Goal: Task Accomplishment & Management: Use online tool/utility

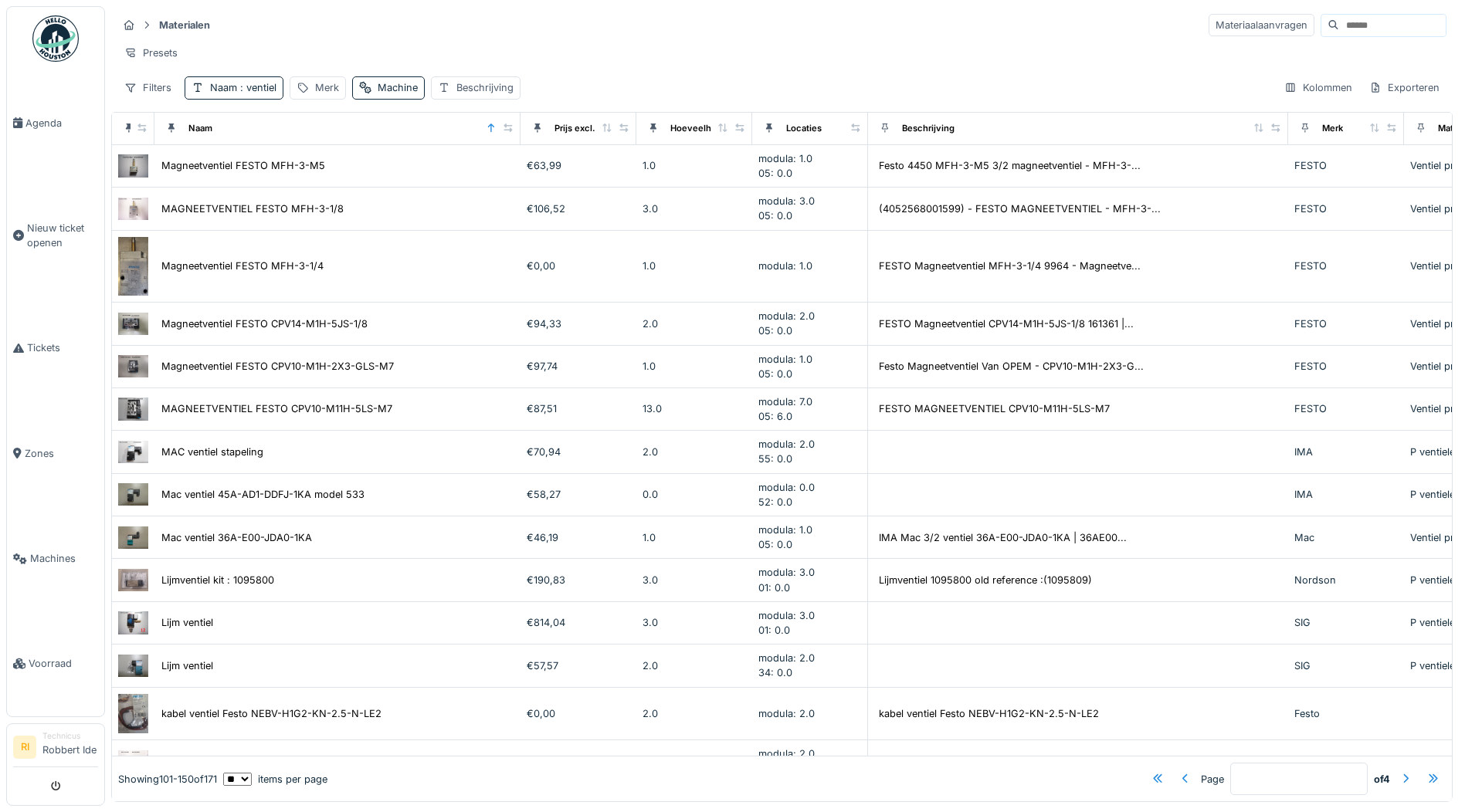
scroll to position [0, 613]
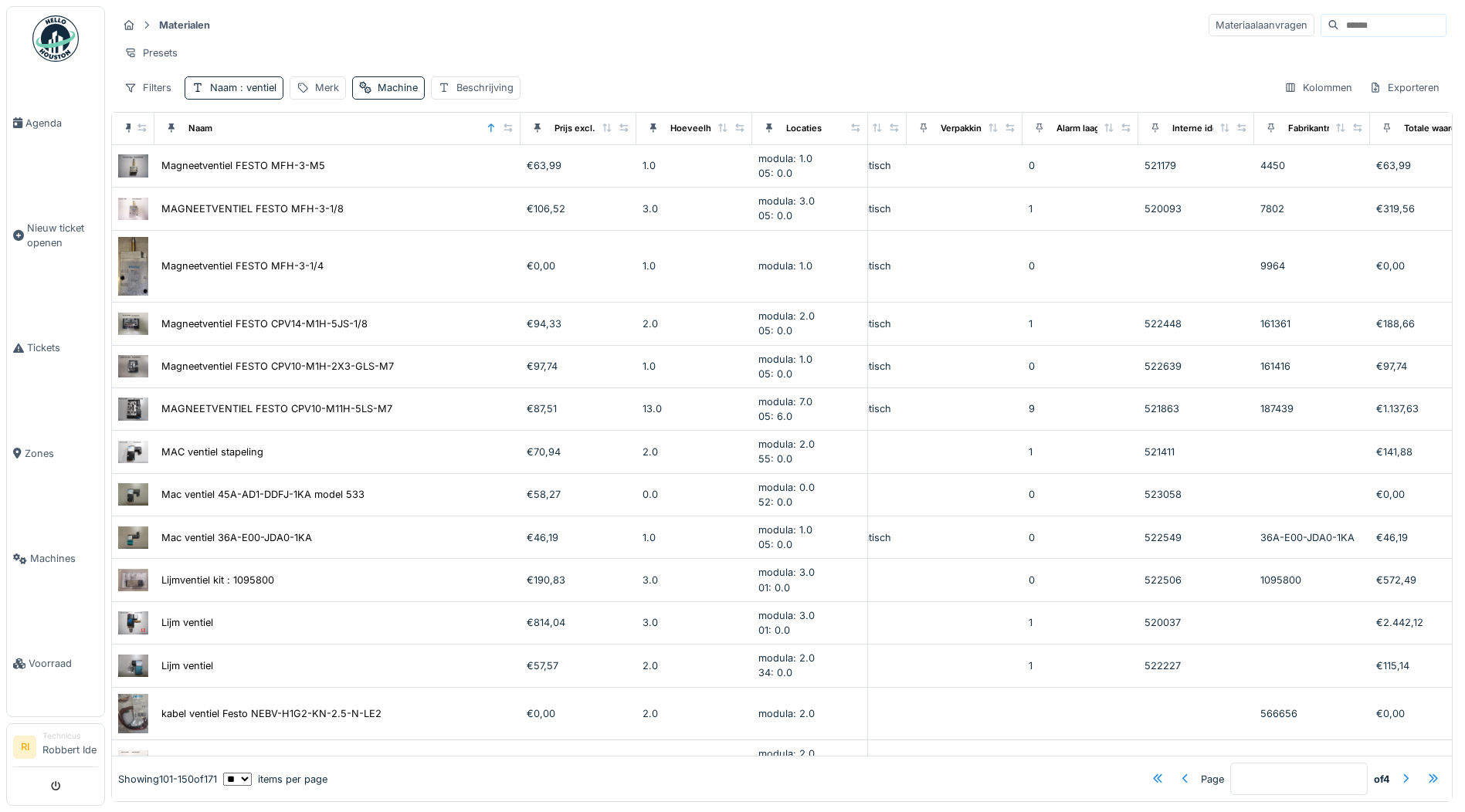
click at [755, 31] on div "Materialen Materiaalaanvragen" at bounding box center [782, 25] width 1329 height 25
click at [279, 99] on div "Naam : ventiel" at bounding box center [234, 88] width 99 height 22
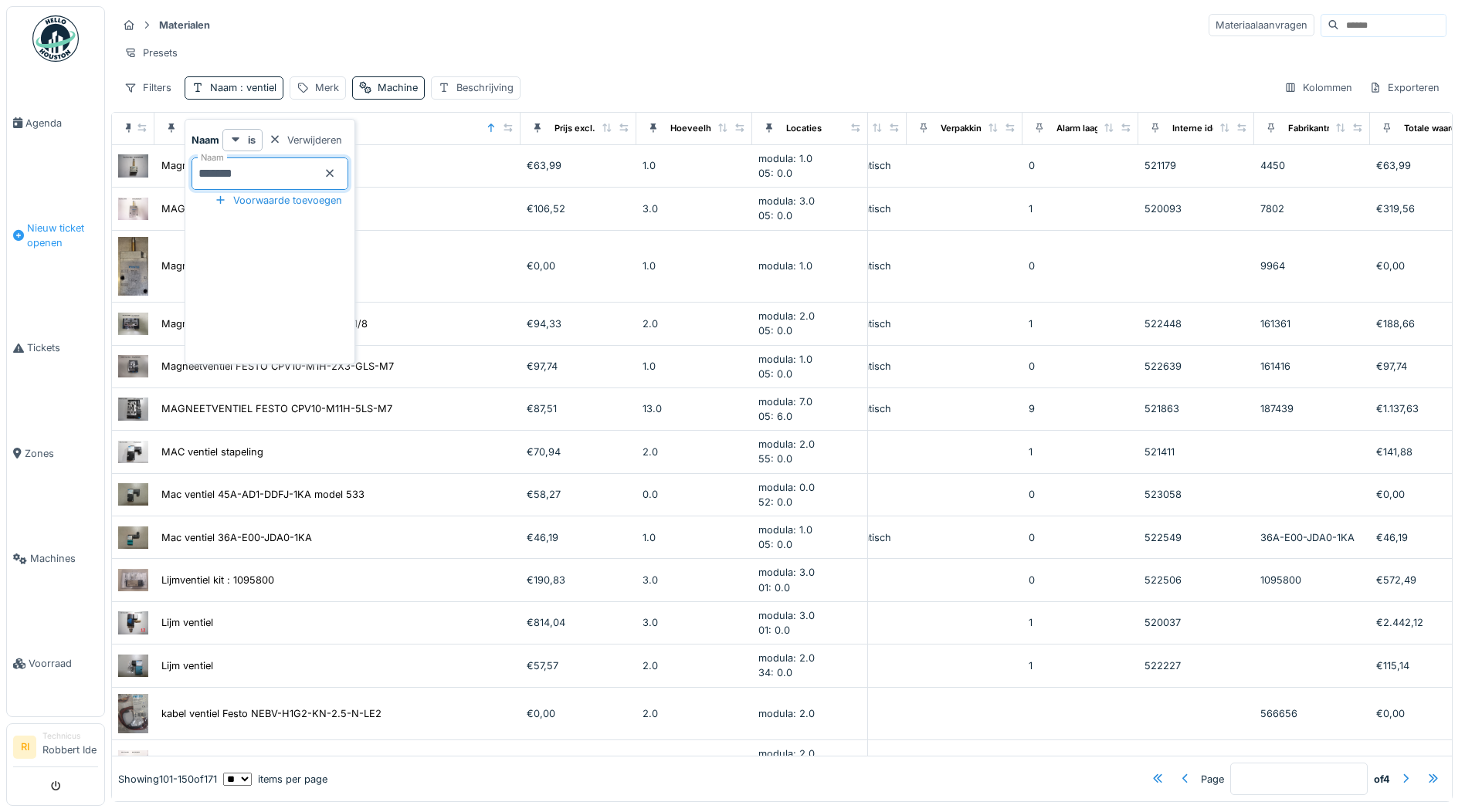
drag, startPoint x: 291, startPoint y: 165, endPoint x: 16, endPoint y: 227, distance: 281.9
click at [16, 227] on body "Agenda Nieuw ticket openen Tickets Zones Machines Voorraad [GEOGRAPHIC_DATA] Te…" at bounding box center [732, 406] width 1465 height 812
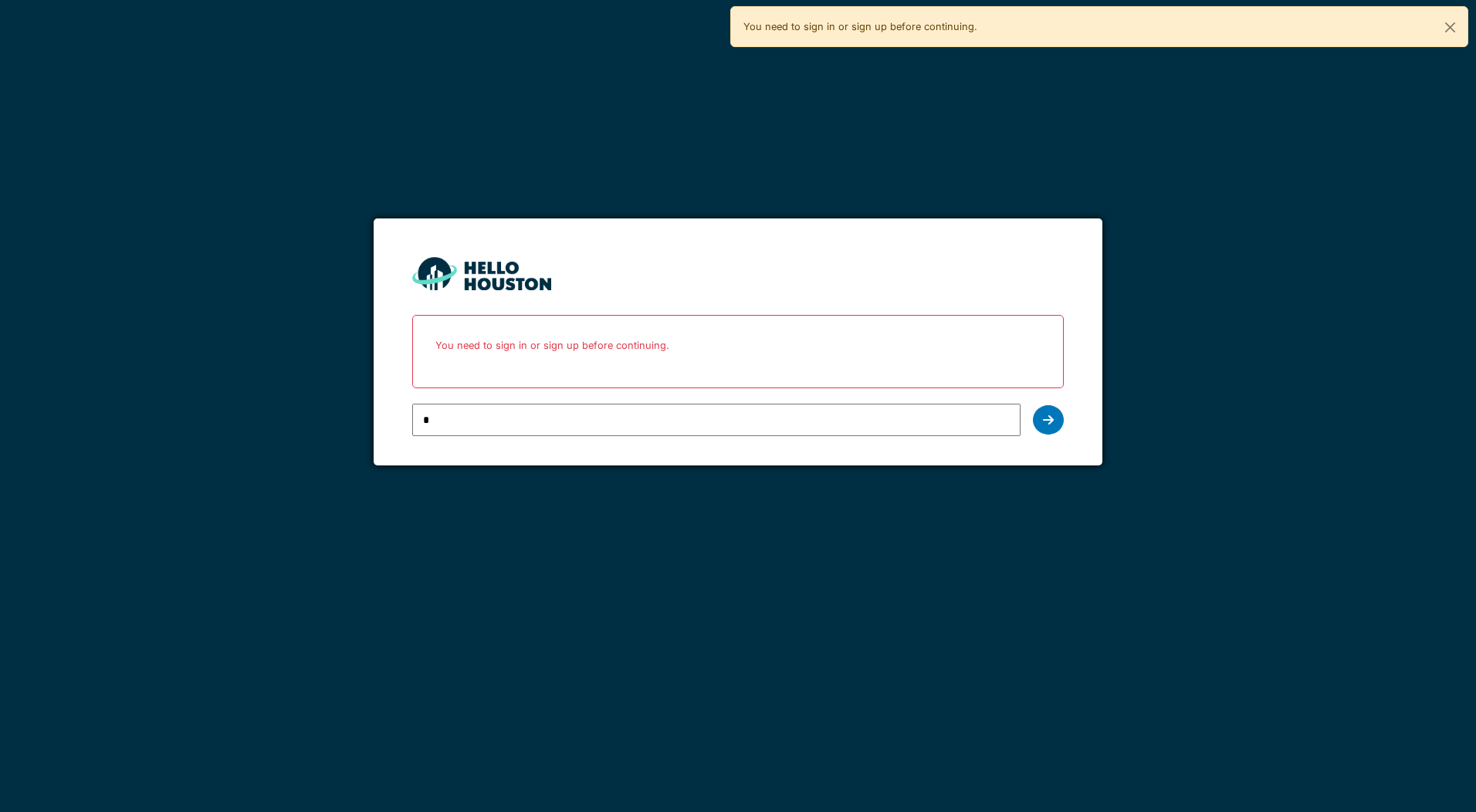
type input "**********"
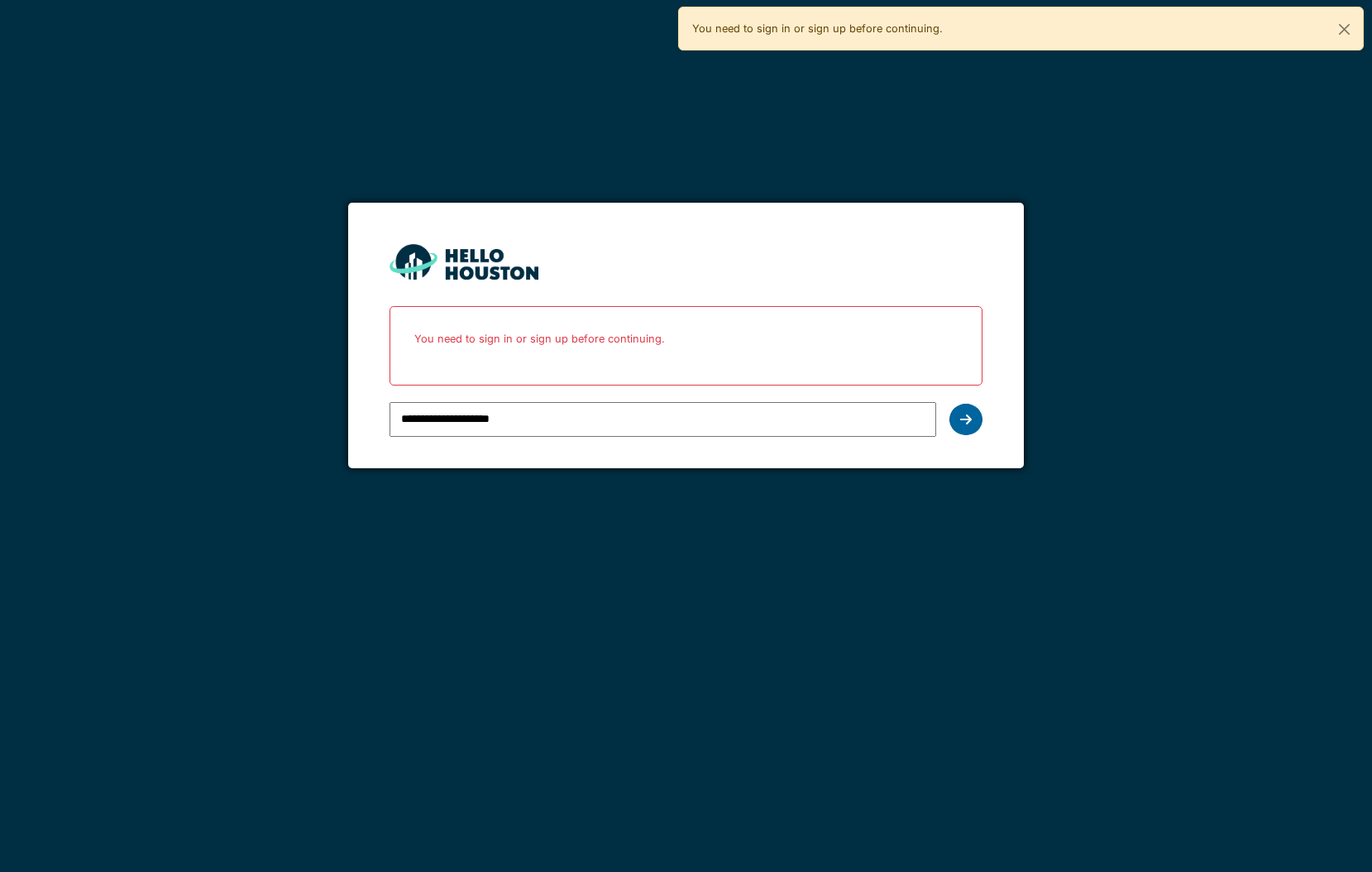
click at [971, 422] on icon at bounding box center [966, 420] width 12 height 14
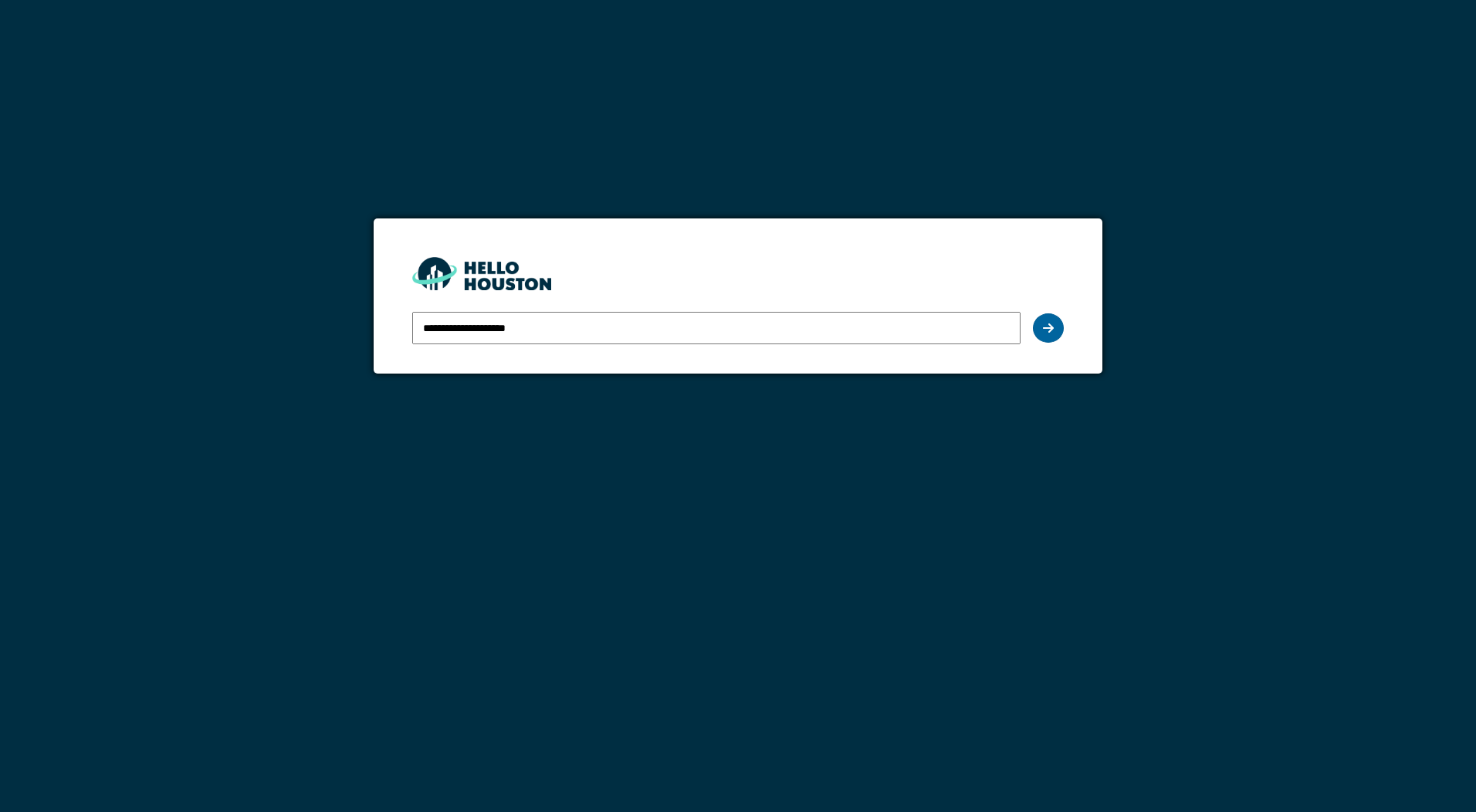
click at [1045, 317] on div at bounding box center [1048, 328] width 31 height 29
click at [1053, 329] on div at bounding box center [1048, 328] width 31 height 29
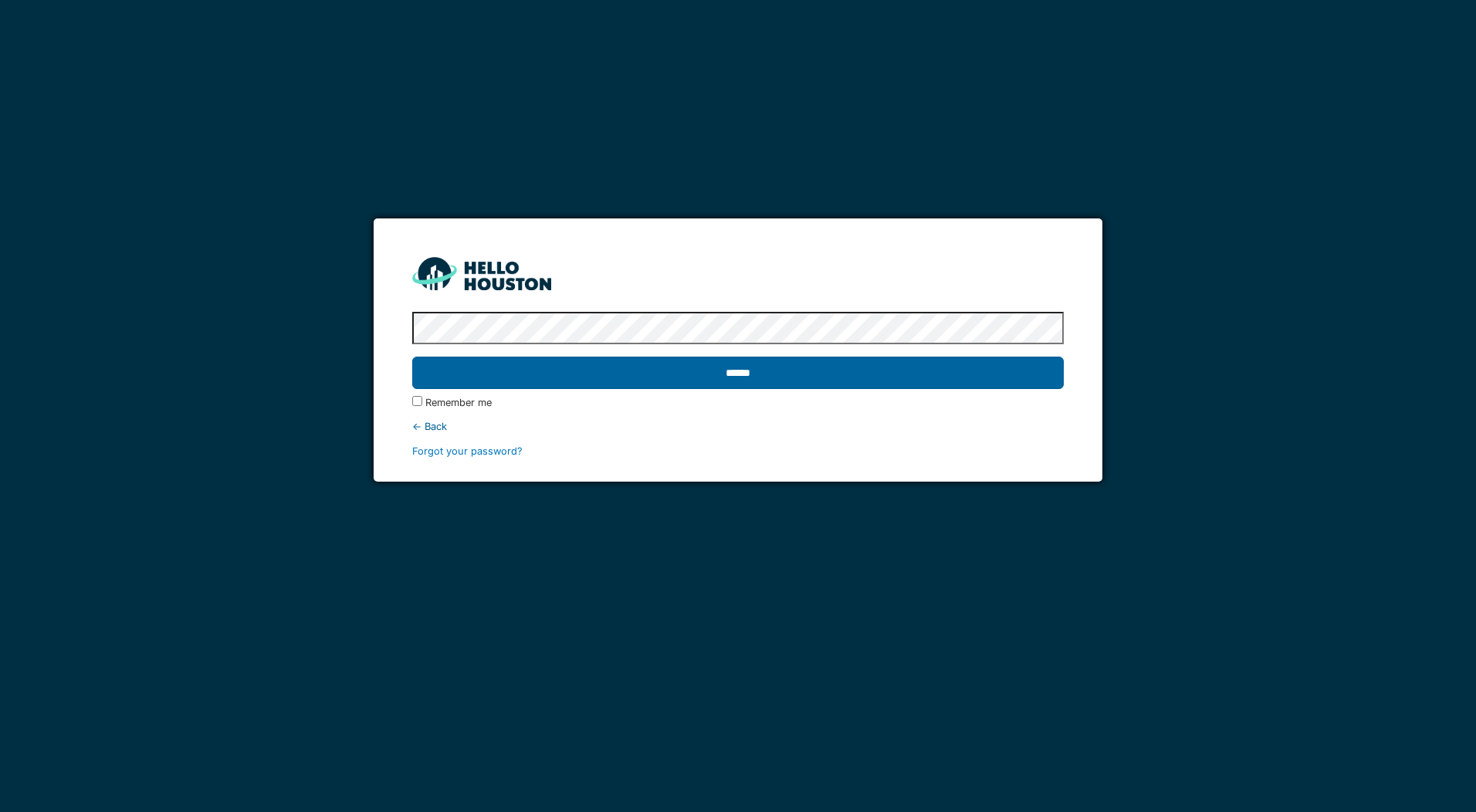
click at [875, 378] on input "******" at bounding box center [738, 373] width 651 height 32
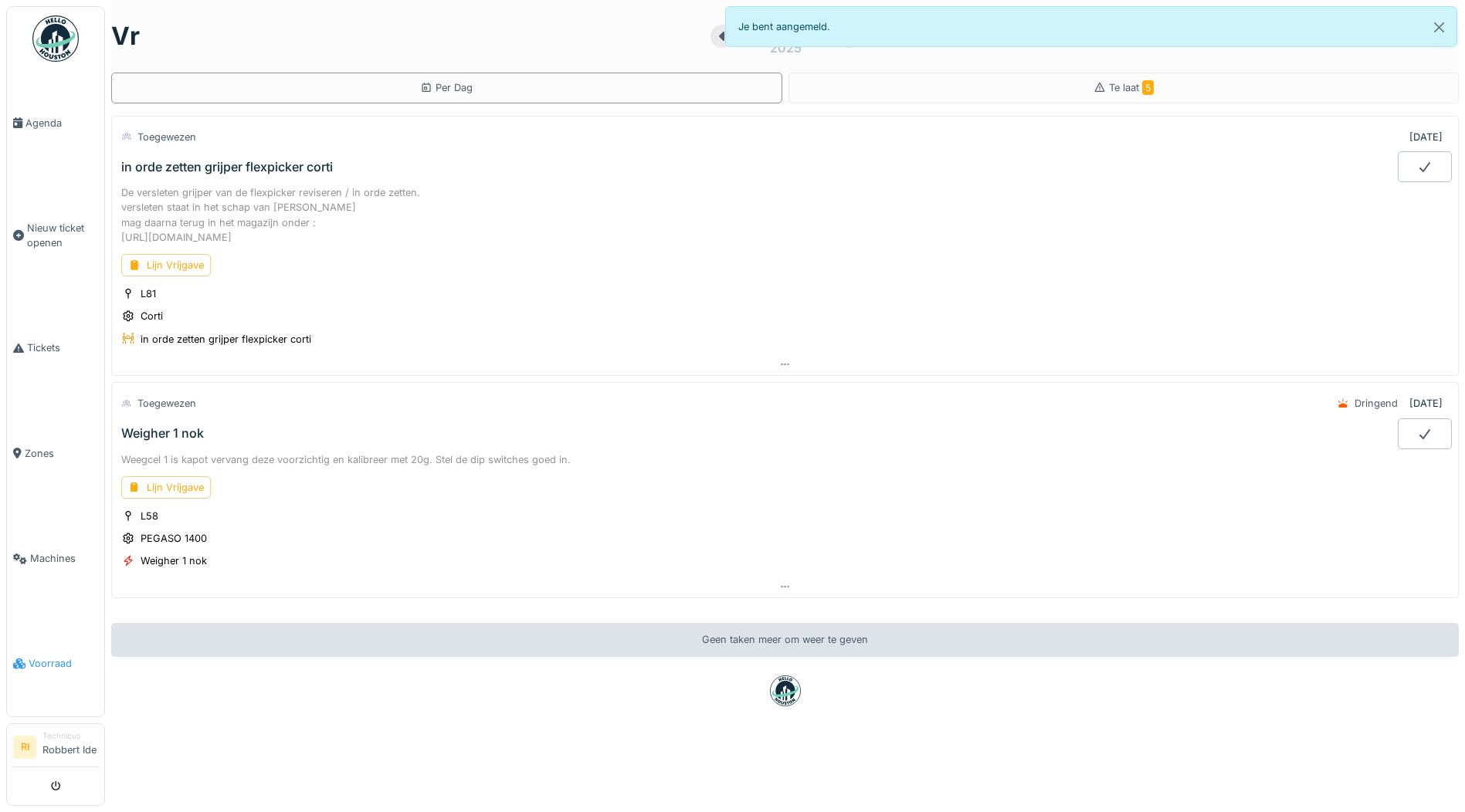
click at [42, 671] on span "Voorraad" at bounding box center [63, 663] width 70 height 15
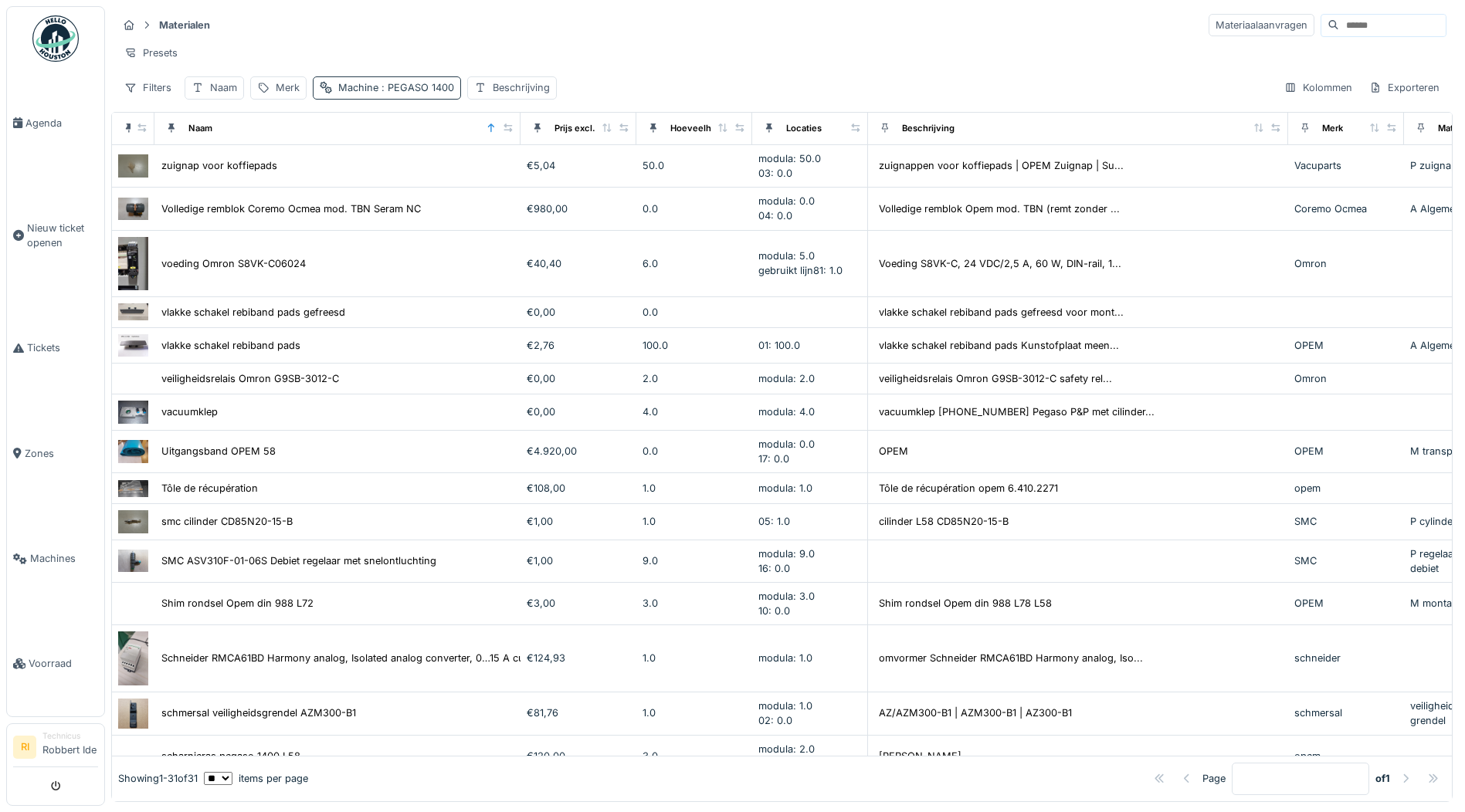
click at [453, 93] on span ": PEGASO 1400" at bounding box center [417, 87] width 76 height 12
click at [405, 158] on div "PEGASO 1400" at bounding box center [367, 167] width 96 height 19
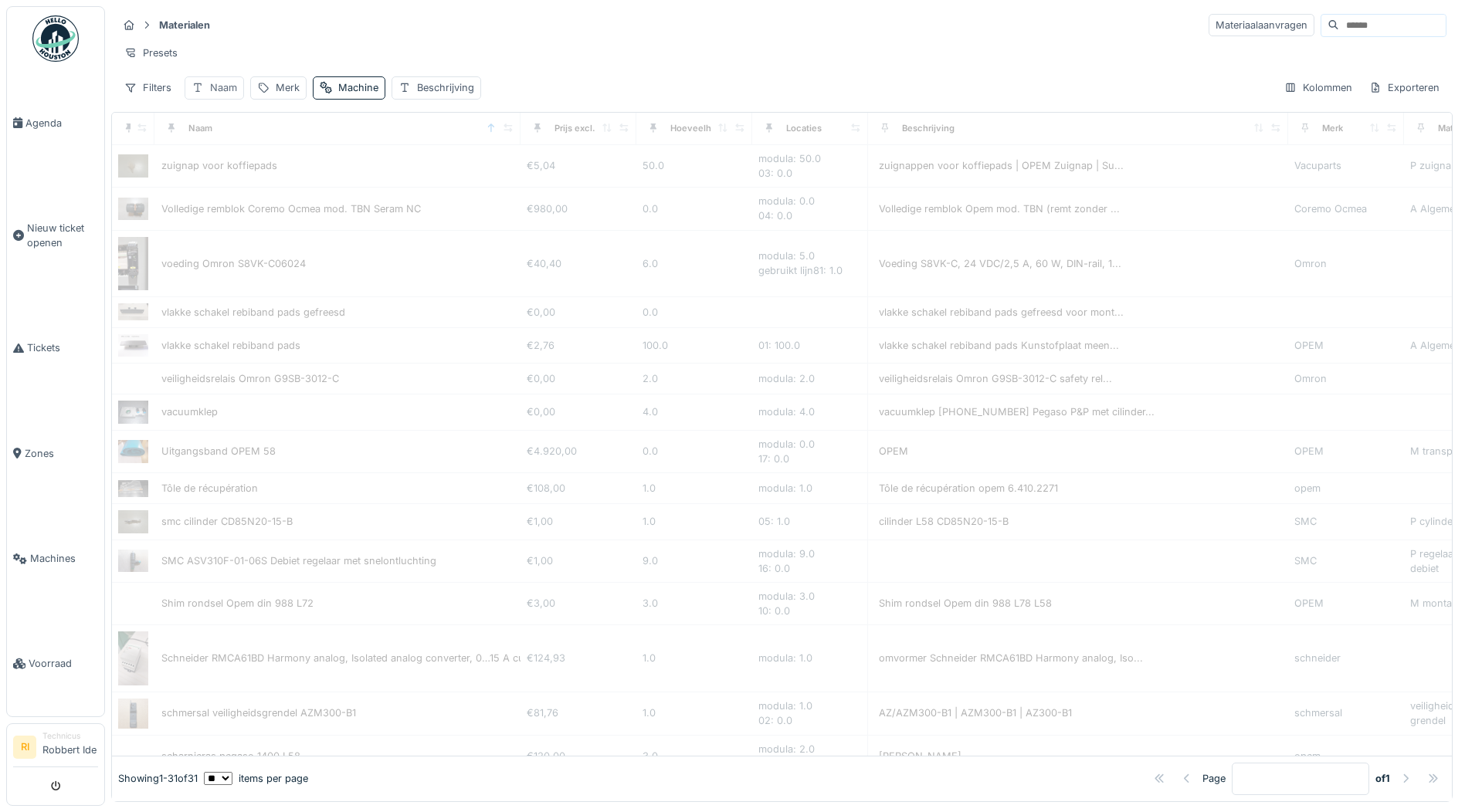
click at [223, 95] on div "Naam" at bounding box center [223, 87] width 27 height 15
click at [273, 185] on input "Naam" at bounding box center [270, 173] width 157 height 32
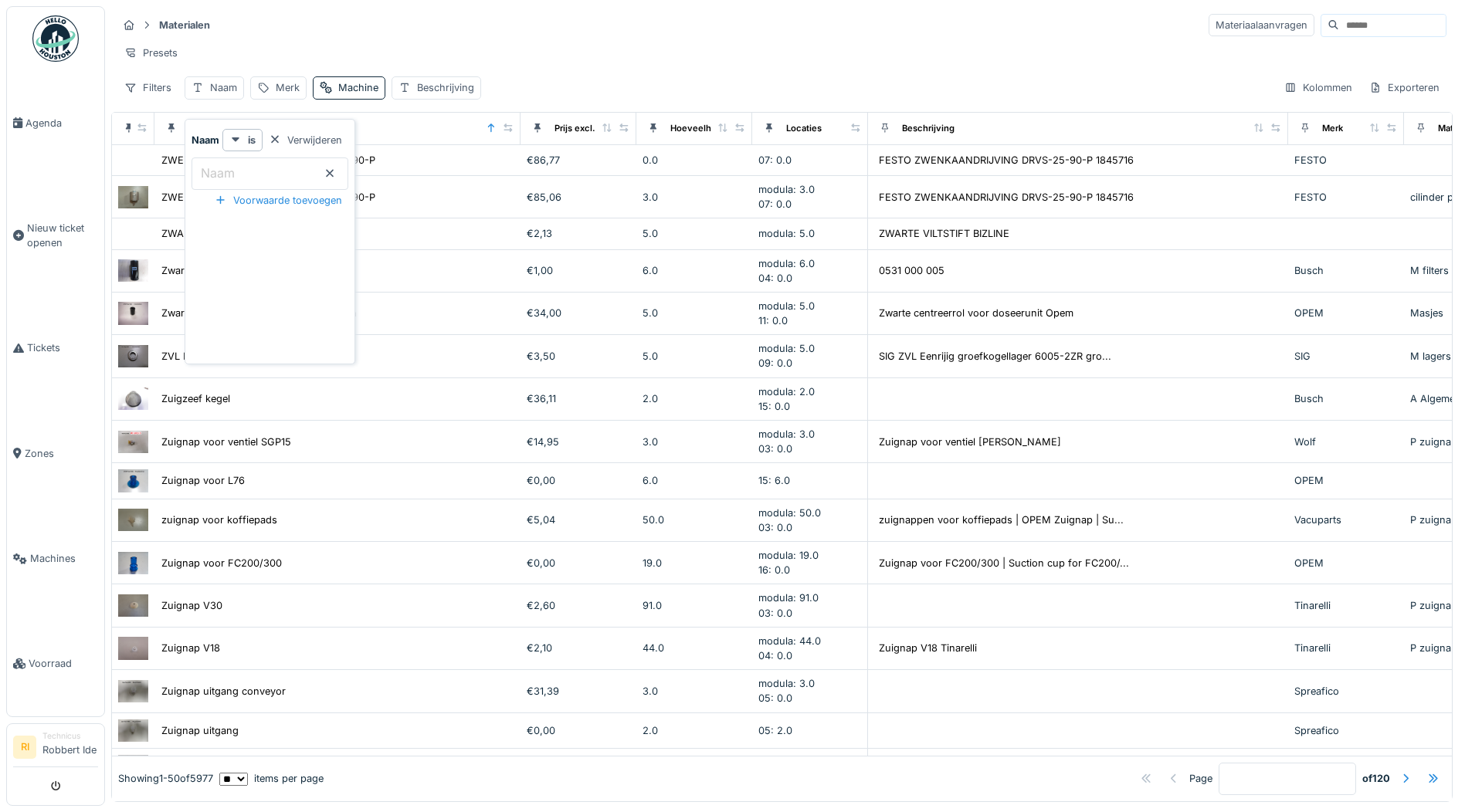
type input "******"
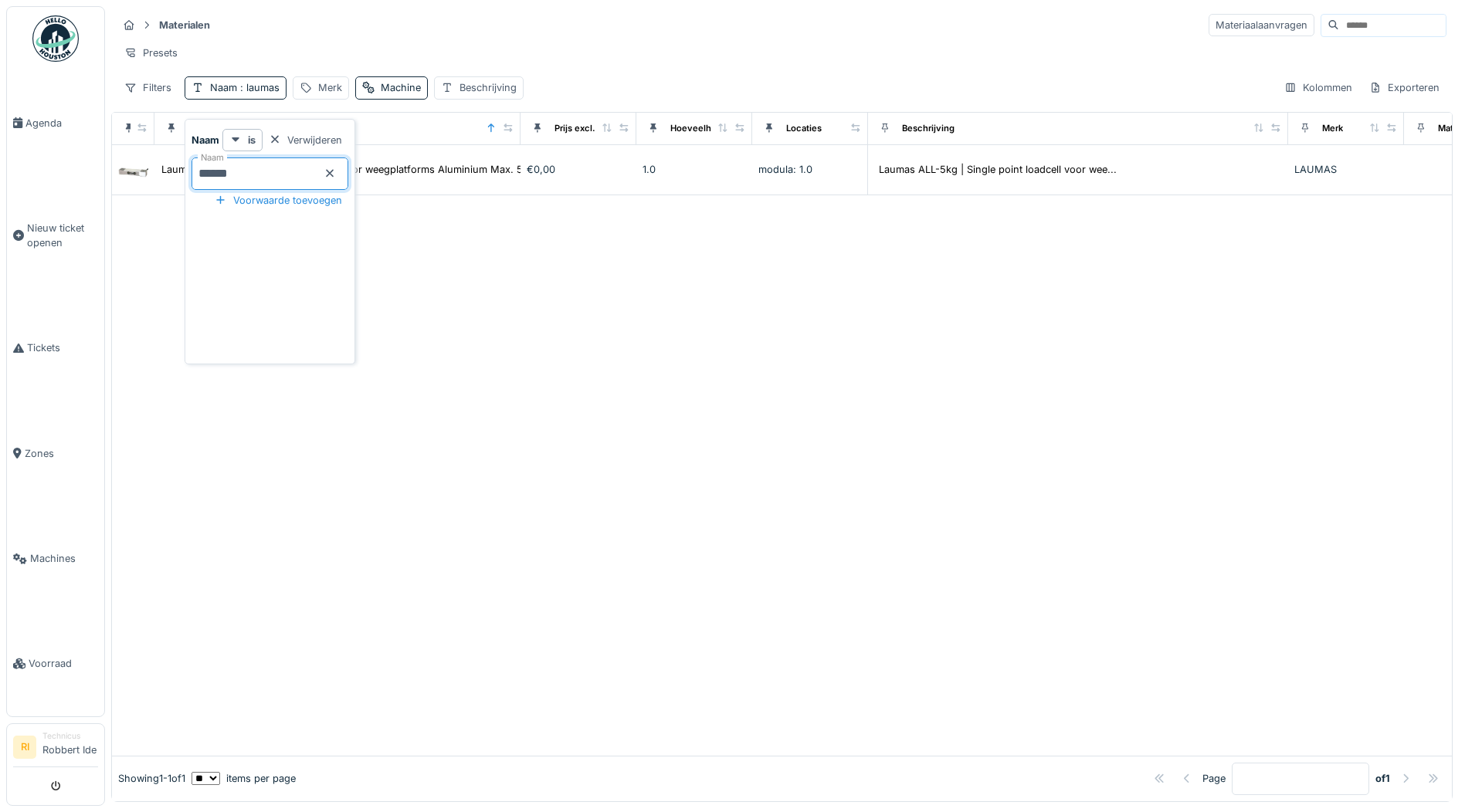
click at [839, 60] on div "Presets" at bounding box center [782, 53] width 1329 height 22
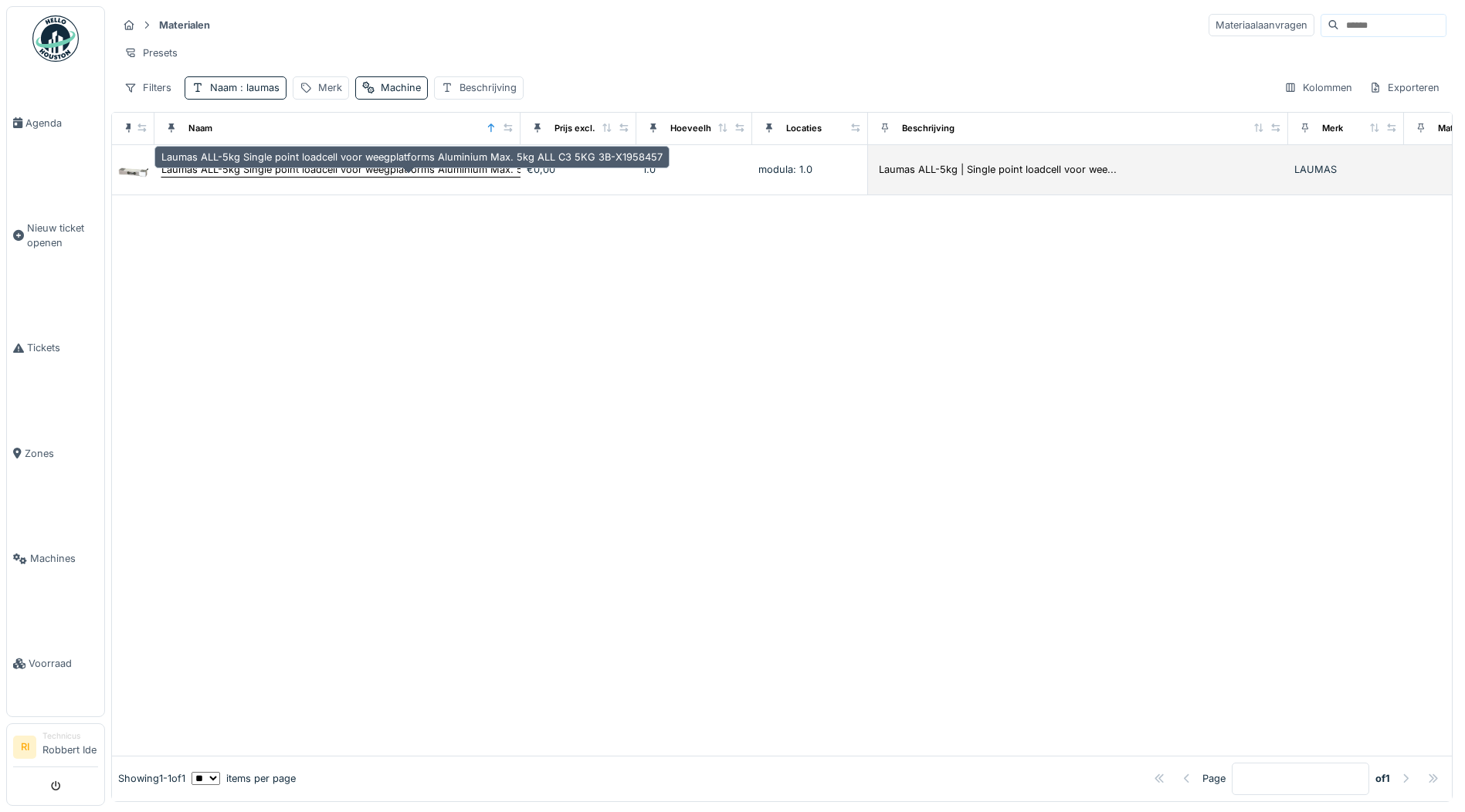
click at [303, 176] on div "Laumas ALL-5kg Single point loadcell voor weegplatforms Aluminium Max. 5kg ALL …" at bounding box center [412, 169] width 501 height 15
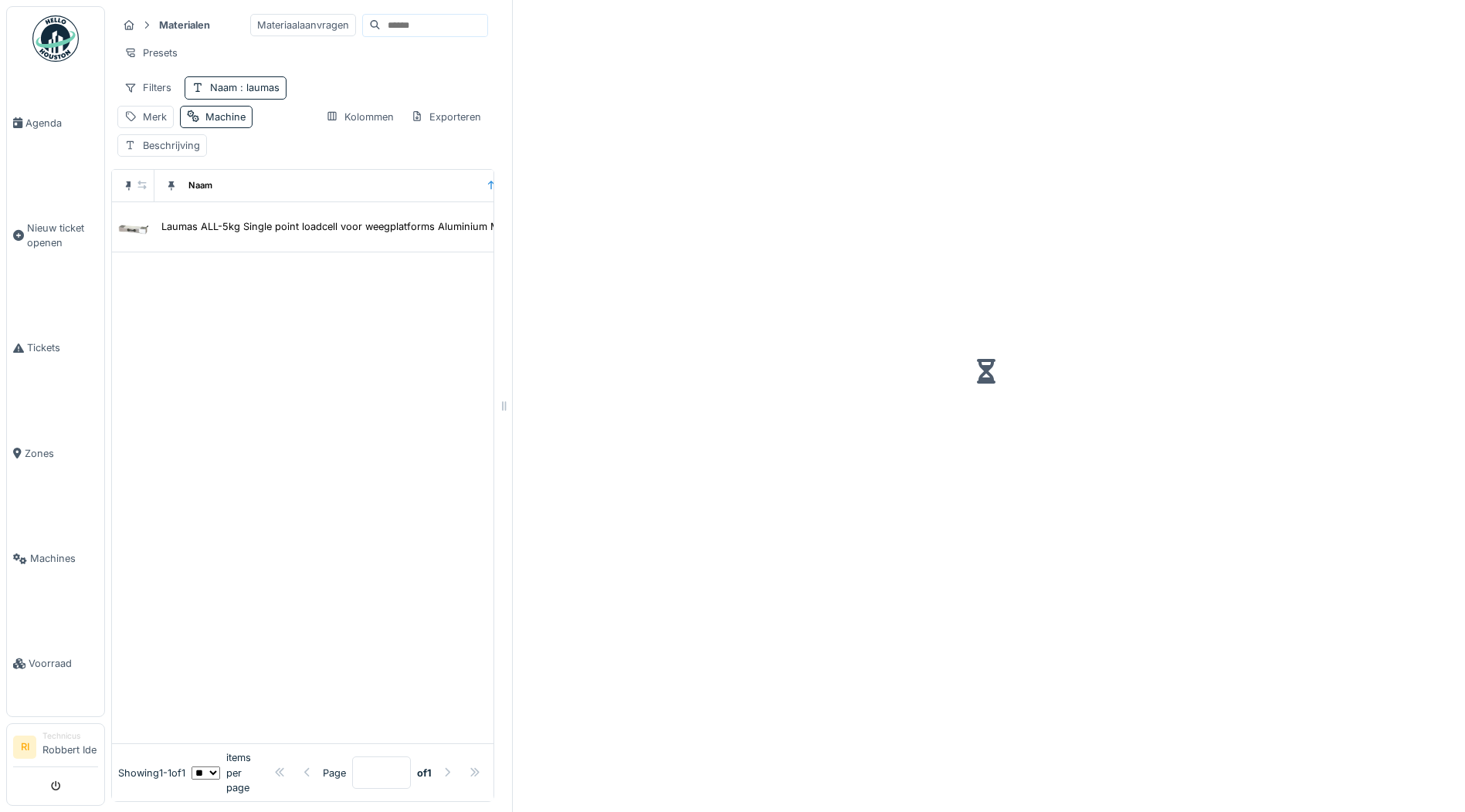
drag, startPoint x: 1053, startPoint y: 404, endPoint x: 493, endPoint y: 484, distance: 565.7
click at [493, 484] on div "Materialen Materiaalaanvragen Presets Filters Naam : laumas Merk Machine Beschr…" at bounding box center [785, 406] width 1360 height 812
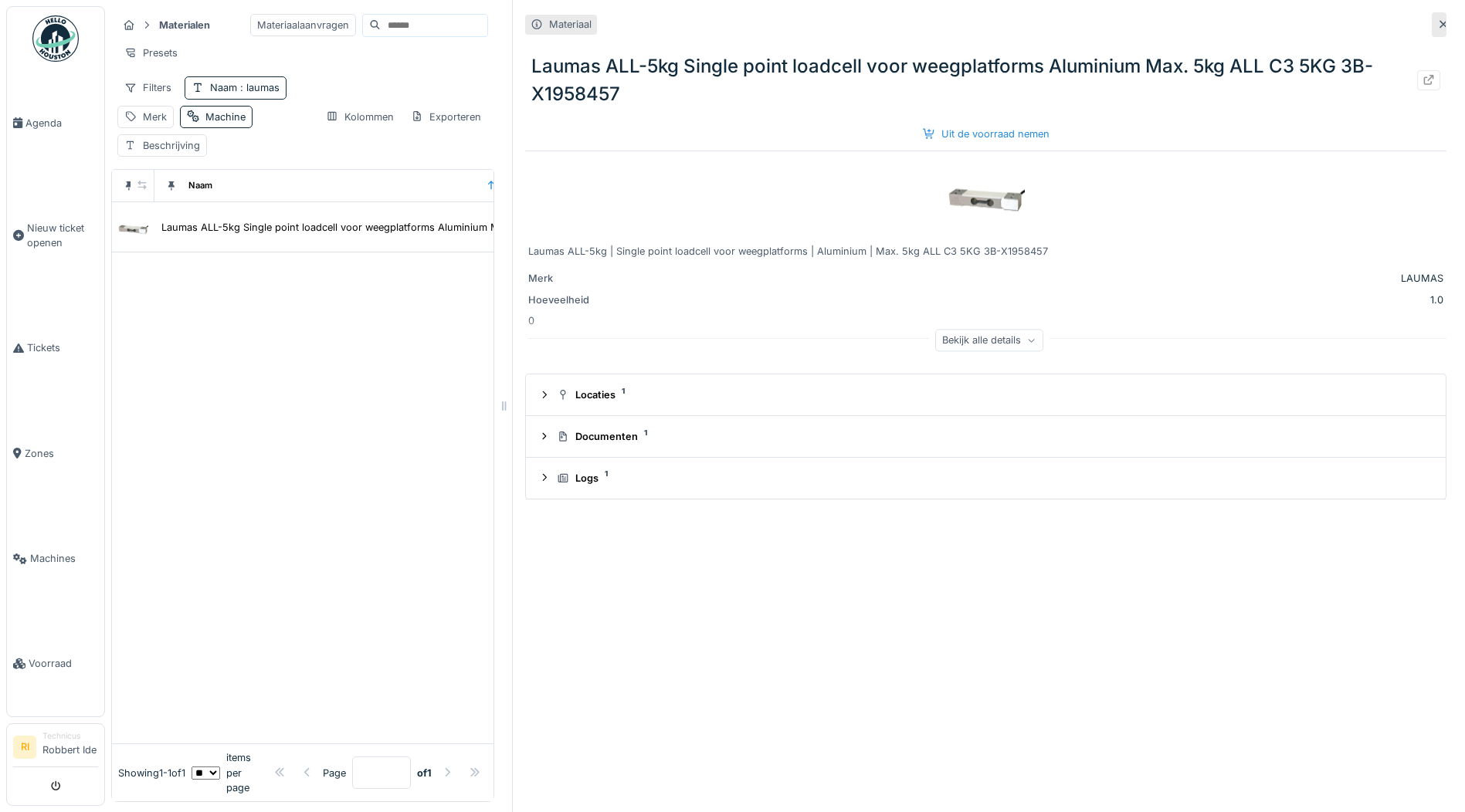
click at [1003, 336] on div "Bekijk alle details" at bounding box center [989, 340] width 108 height 22
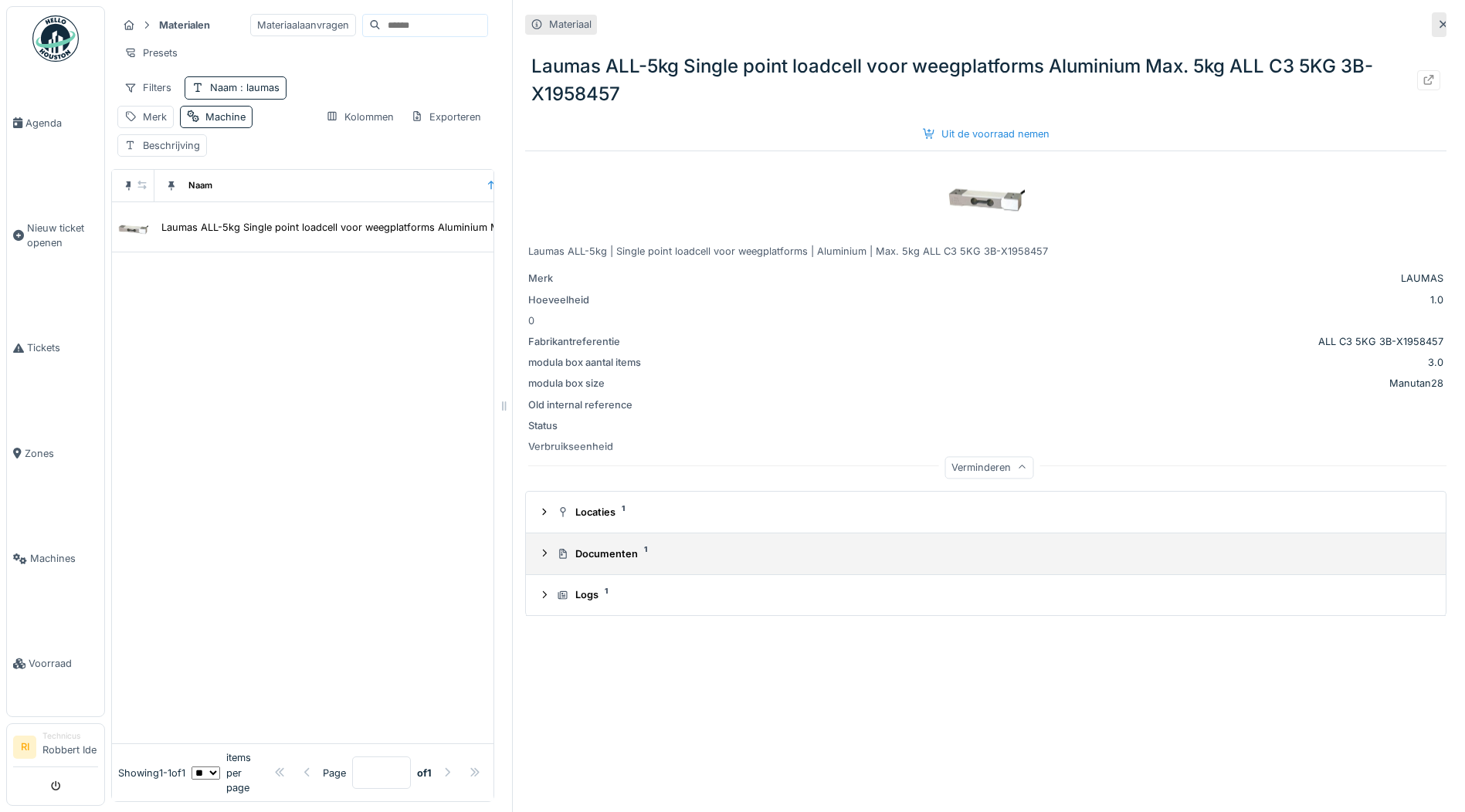
click at [574, 562] on summary "Documenten 1" at bounding box center [986, 554] width 908 height 28
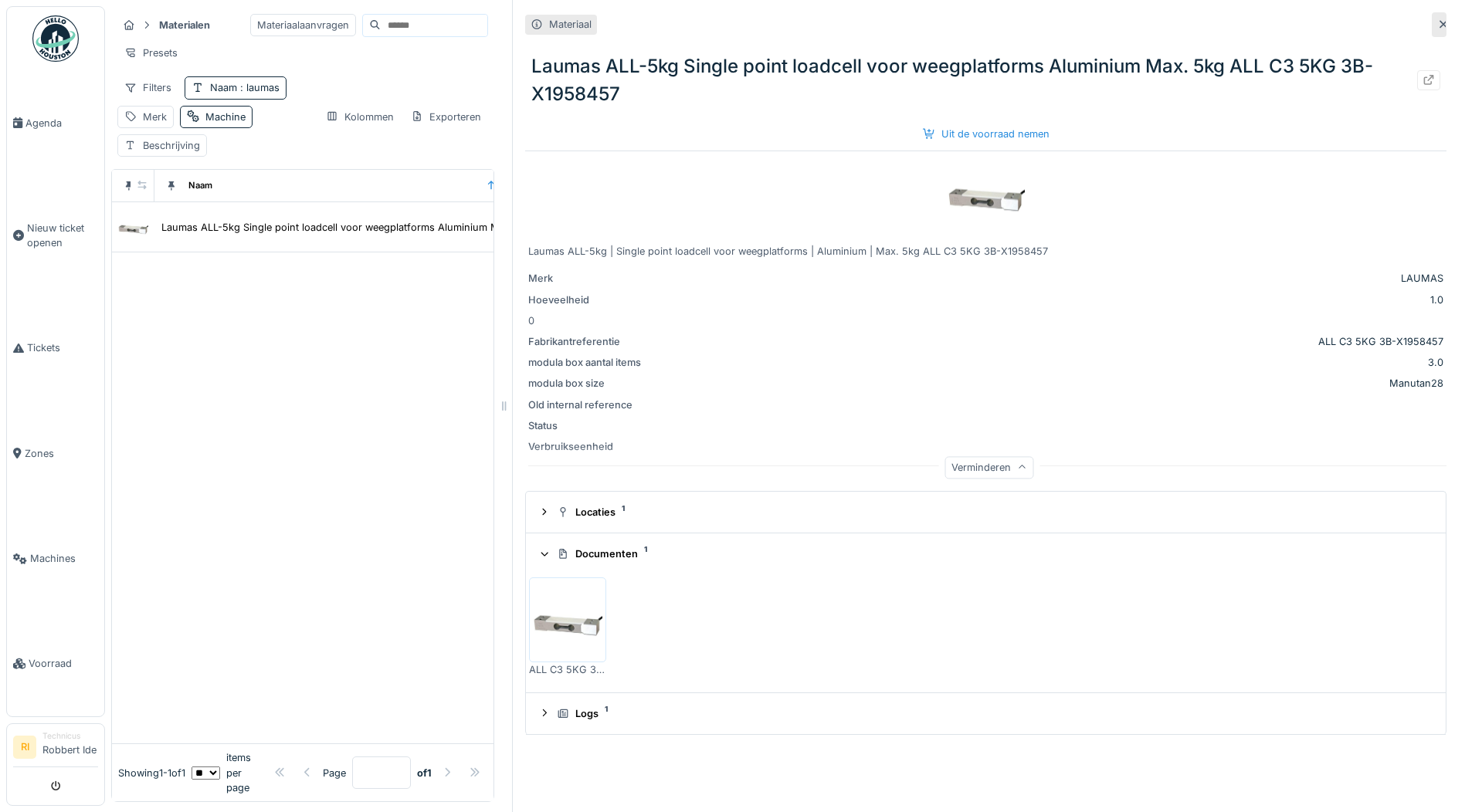
click at [550, 631] on img at bounding box center [568, 620] width 70 height 78
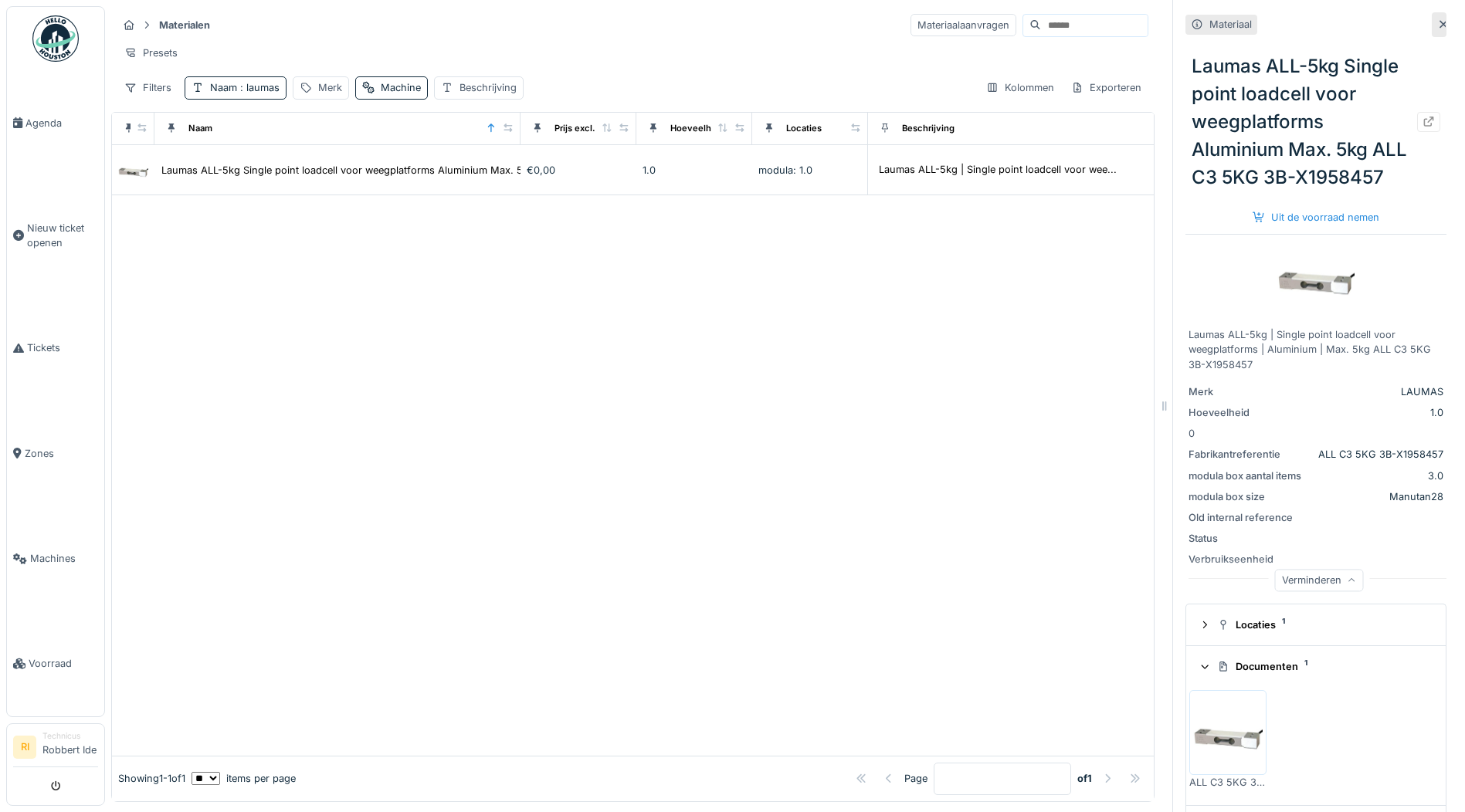
drag, startPoint x: 495, startPoint y: 404, endPoint x: 1155, endPoint y: 404, distance: 660.0
click at [1158, 404] on icon at bounding box center [1165, 406] width 14 height 11
click at [1291, 228] on div "Uit de voorraad nemen" at bounding box center [1316, 217] width 139 height 21
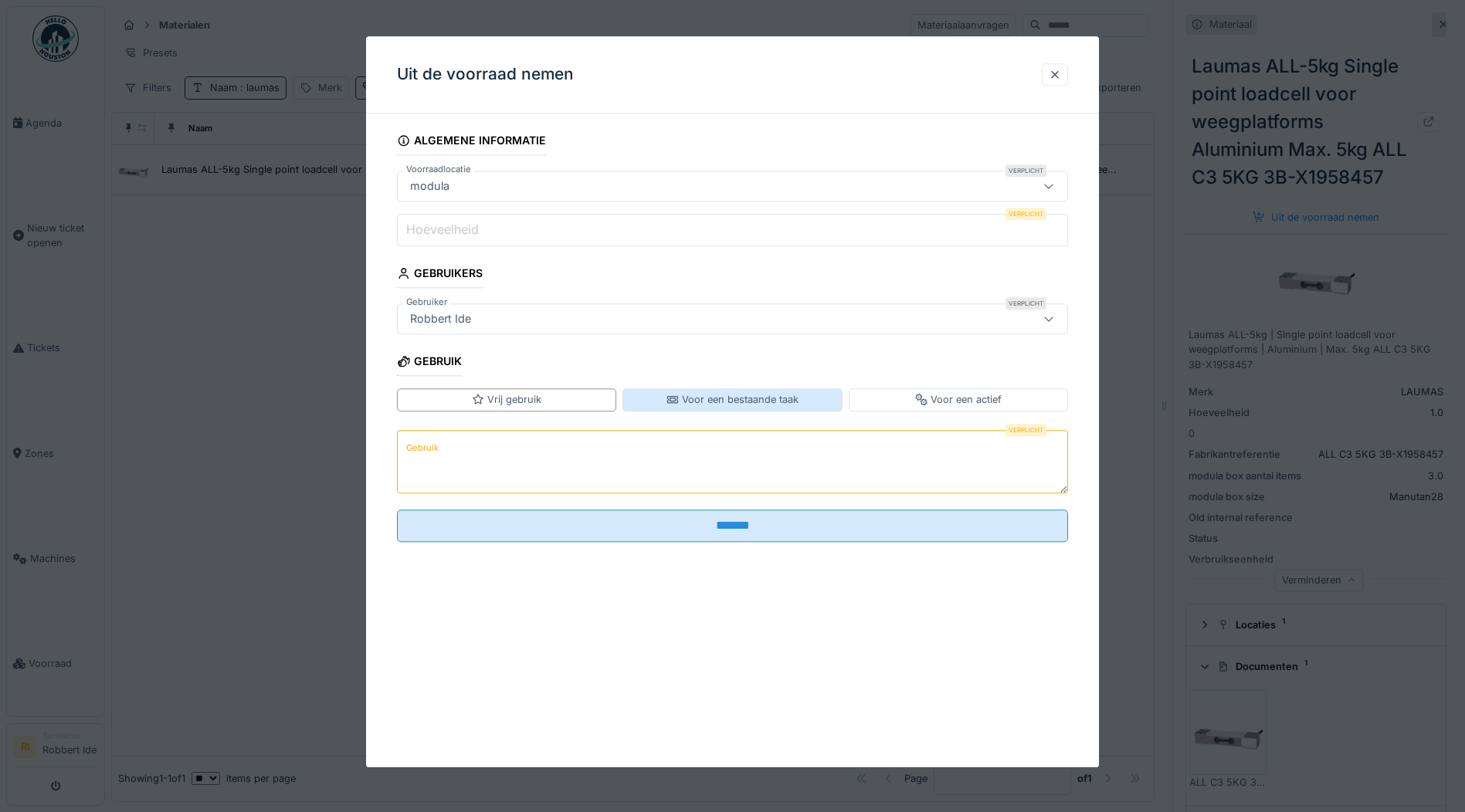
click at [772, 406] on div "Voor een bestaande taak" at bounding box center [732, 400] width 132 height 15
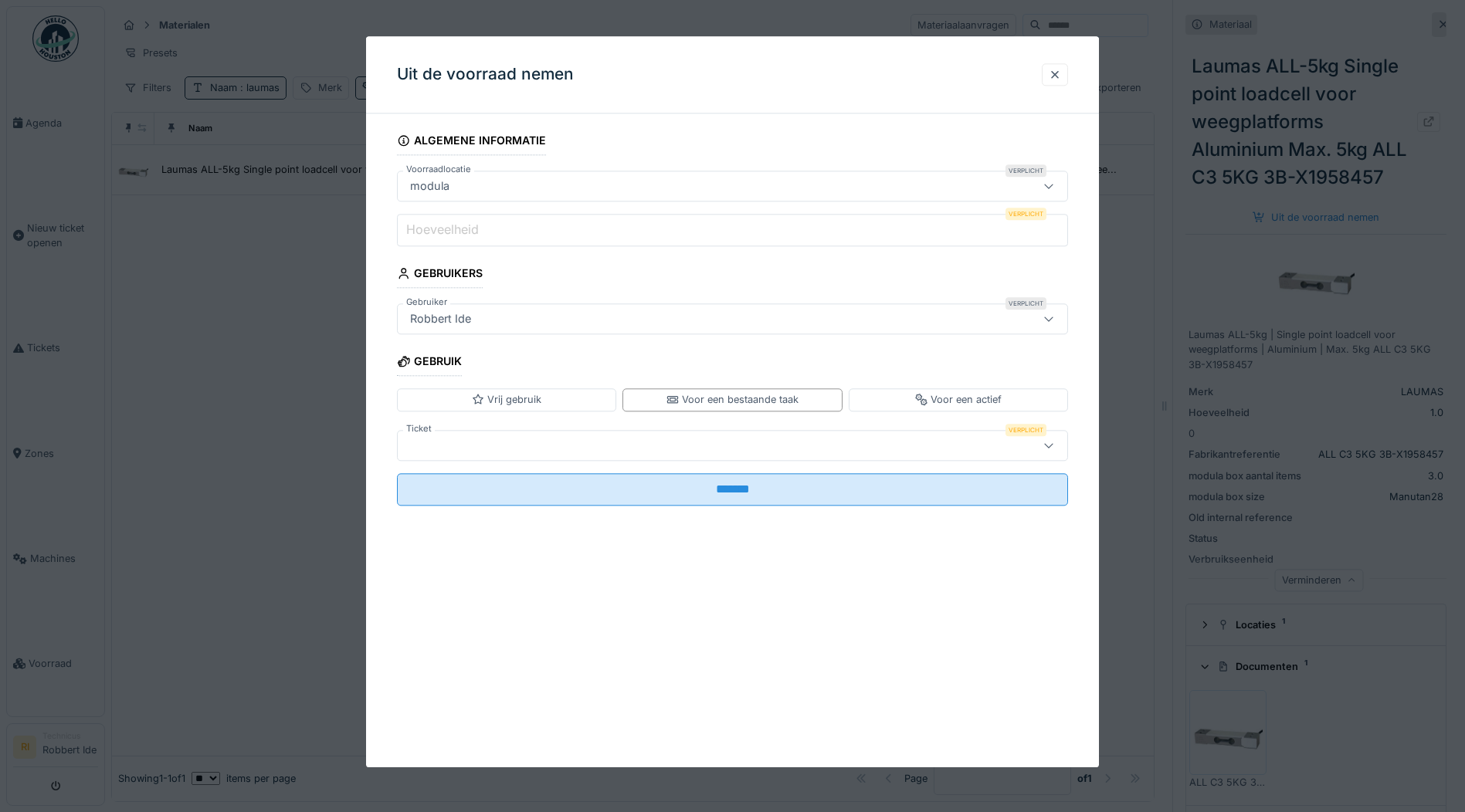
click at [676, 447] on div at bounding box center [693, 445] width 578 height 17
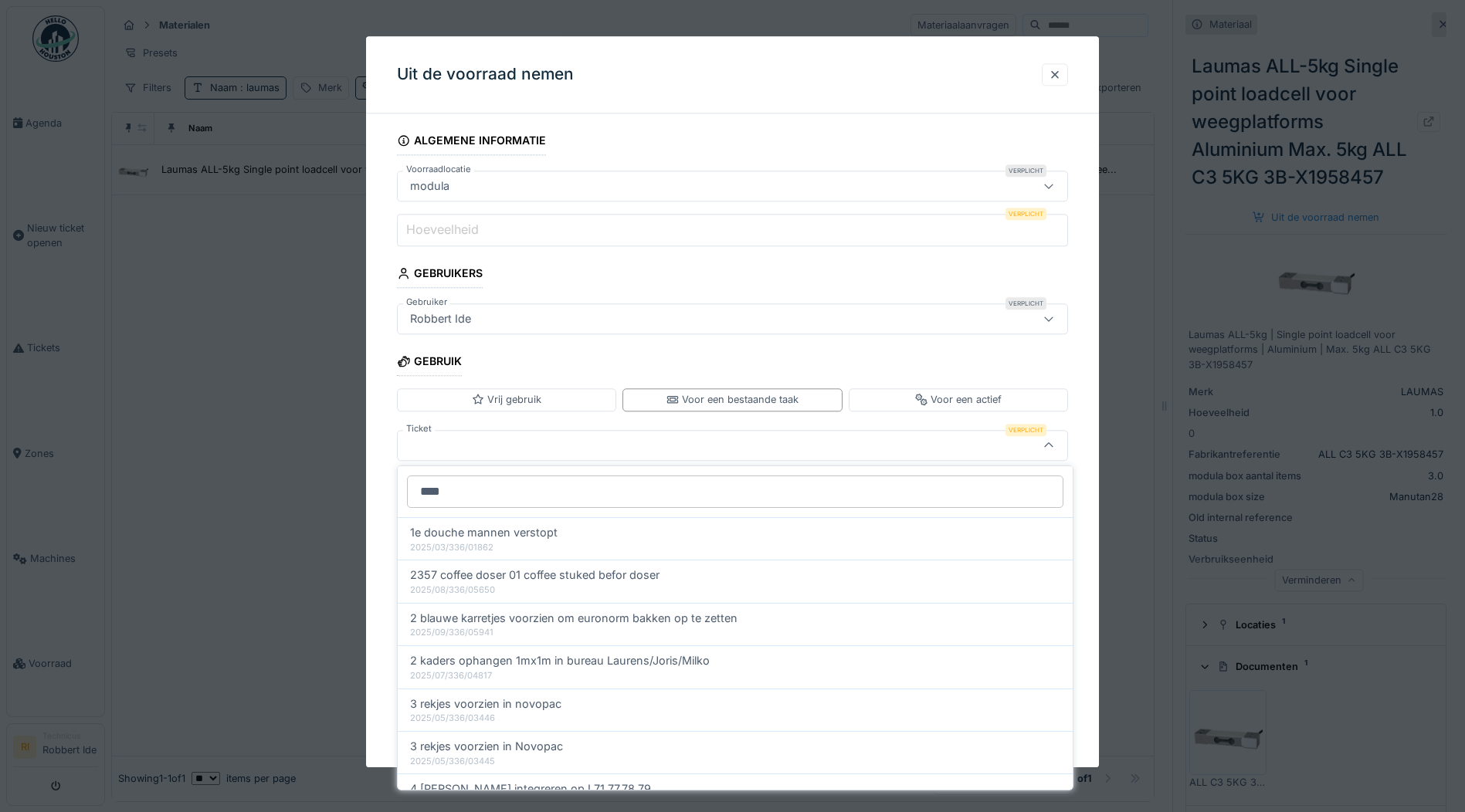
type input "*****"
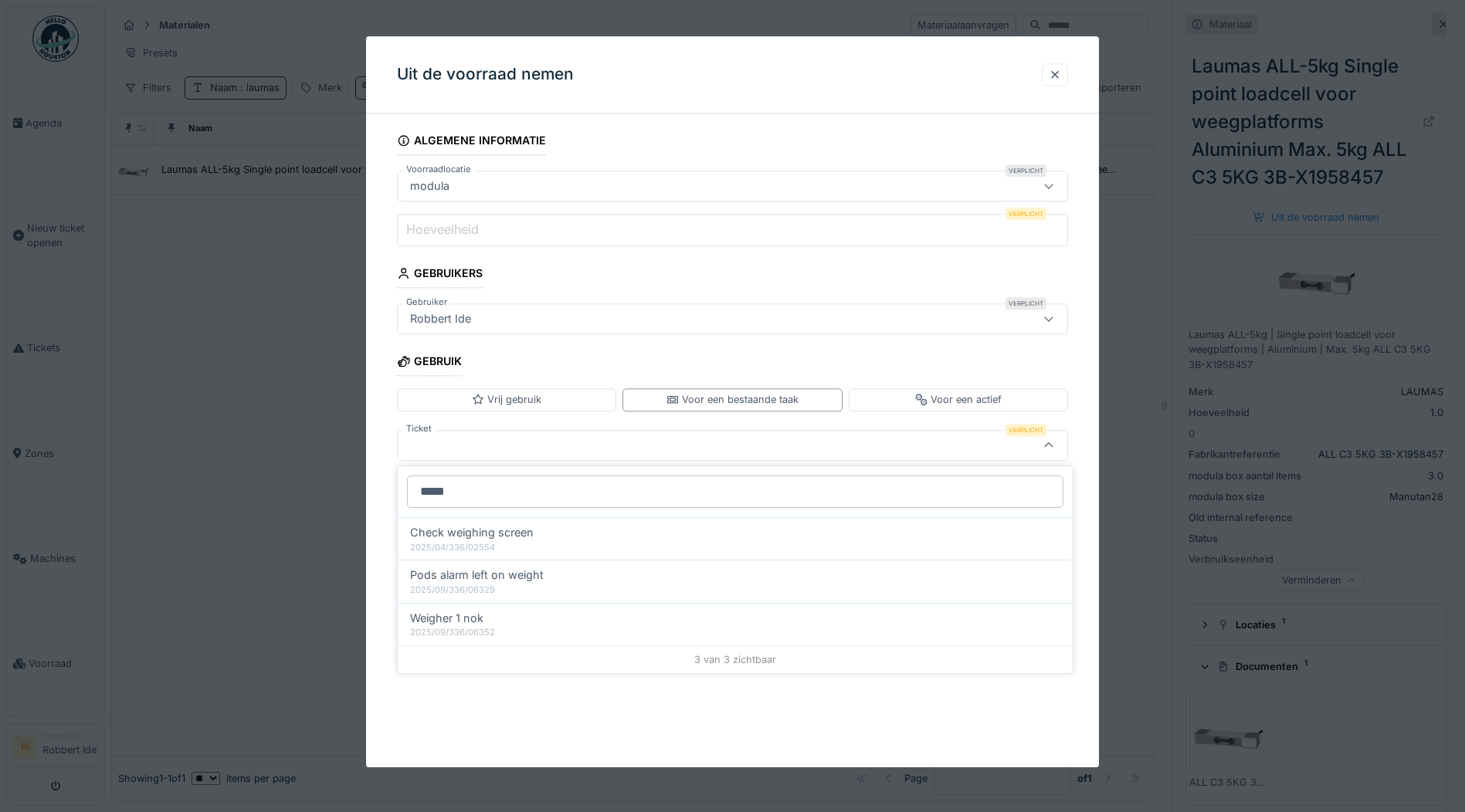
scroll to position [12, 0]
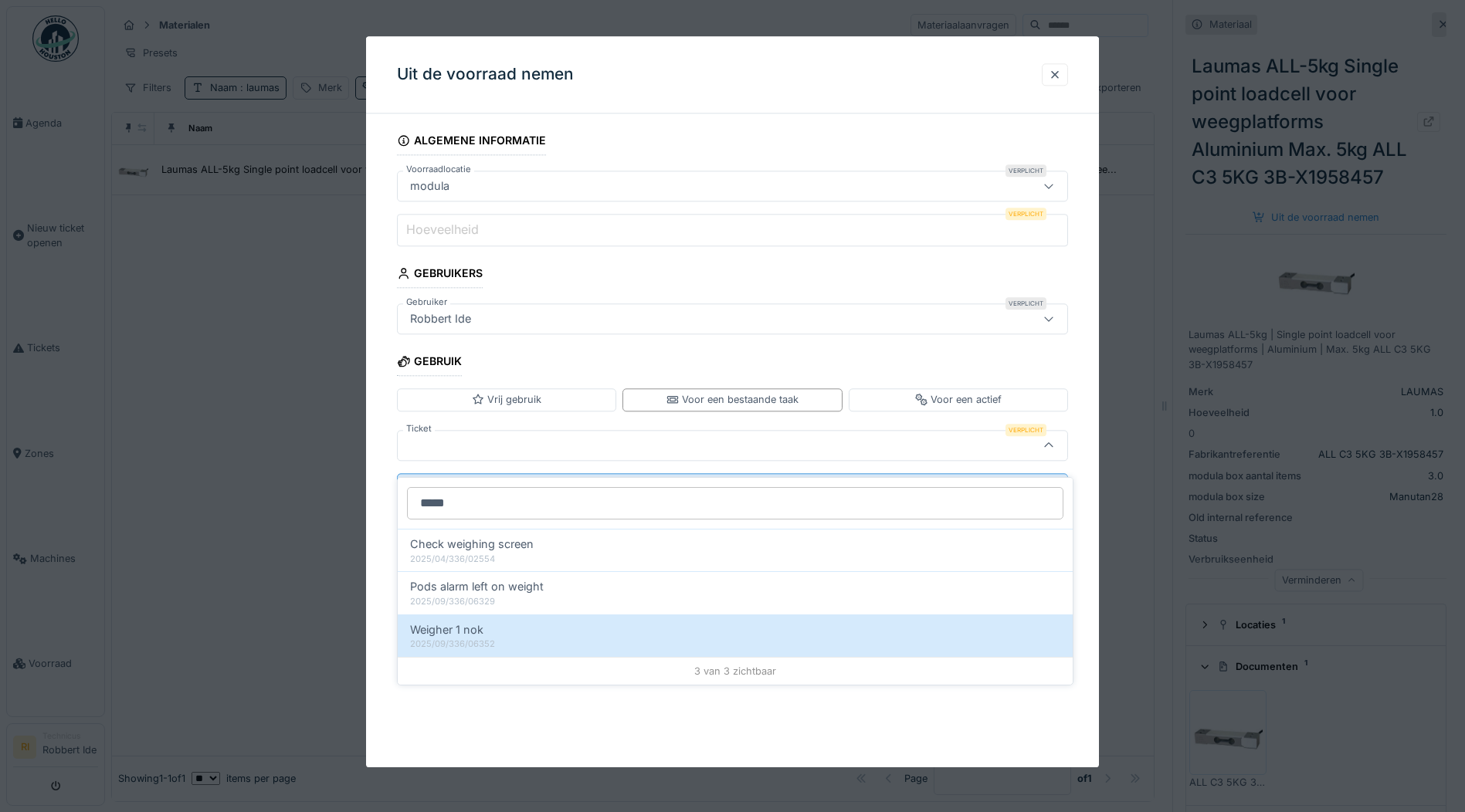
type input "******"
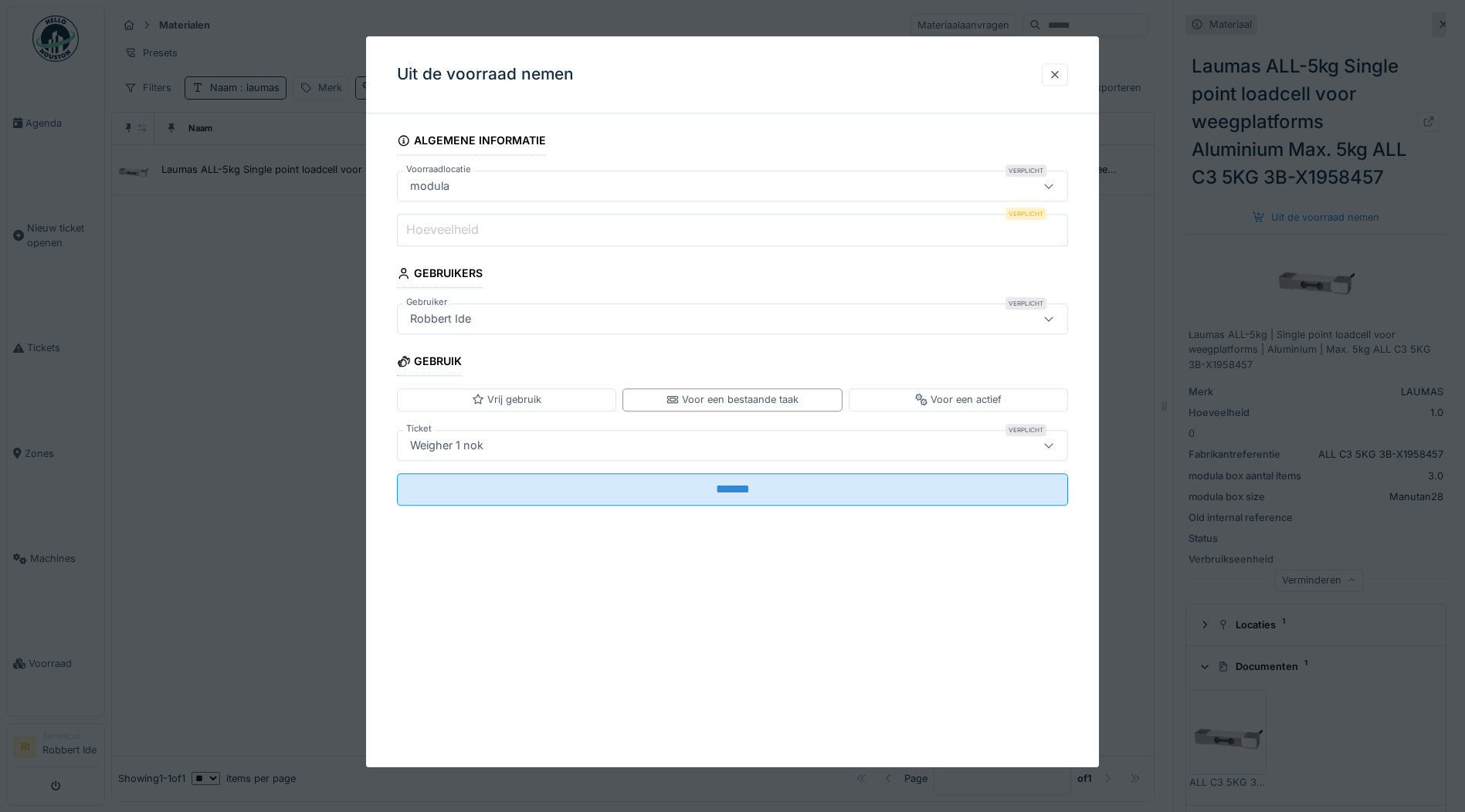
click at [593, 227] on input "Hoeveelheid" at bounding box center [732, 230] width 672 height 32
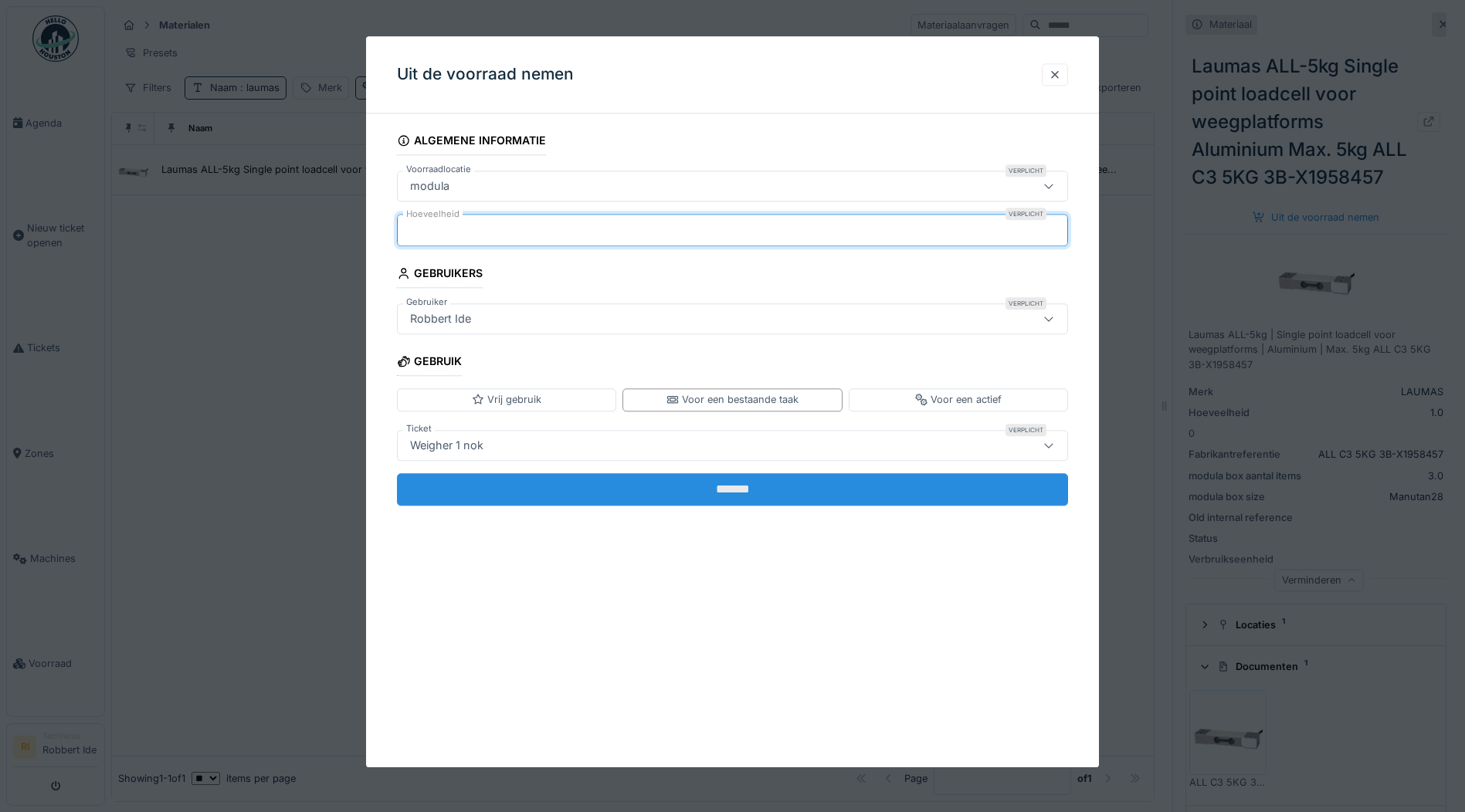
type input "*"
click at [761, 498] on input "*******" at bounding box center [732, 489] width 672 height 32
